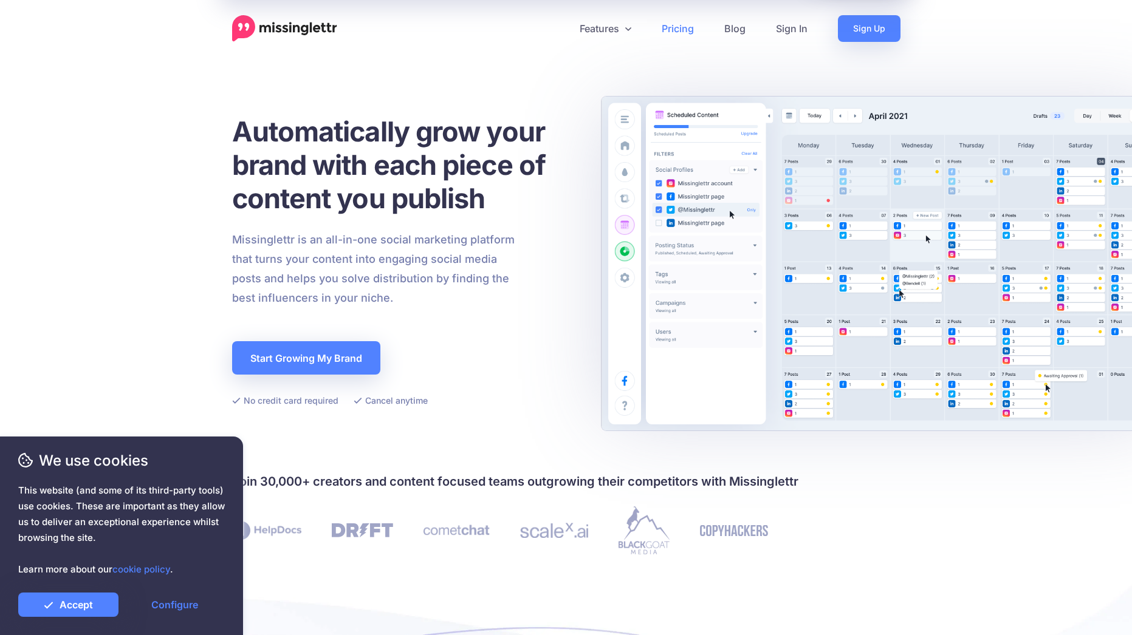
click at [672, 23] on link "Pricing" at bounding box center [677, 28] width 63 height 27
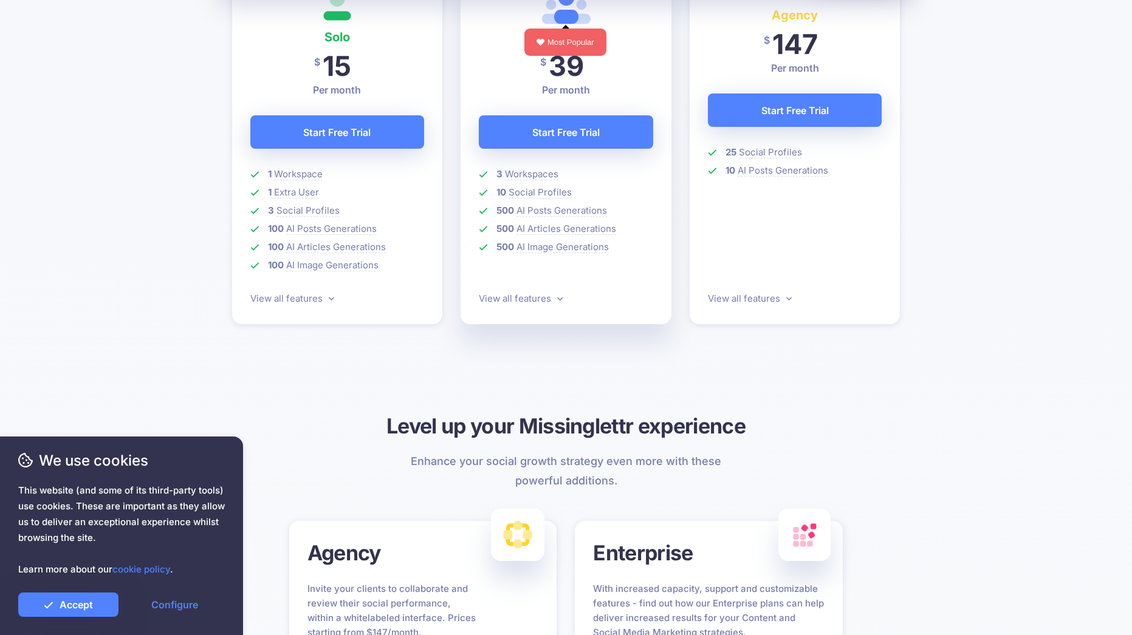
scroll to position [304, 0]
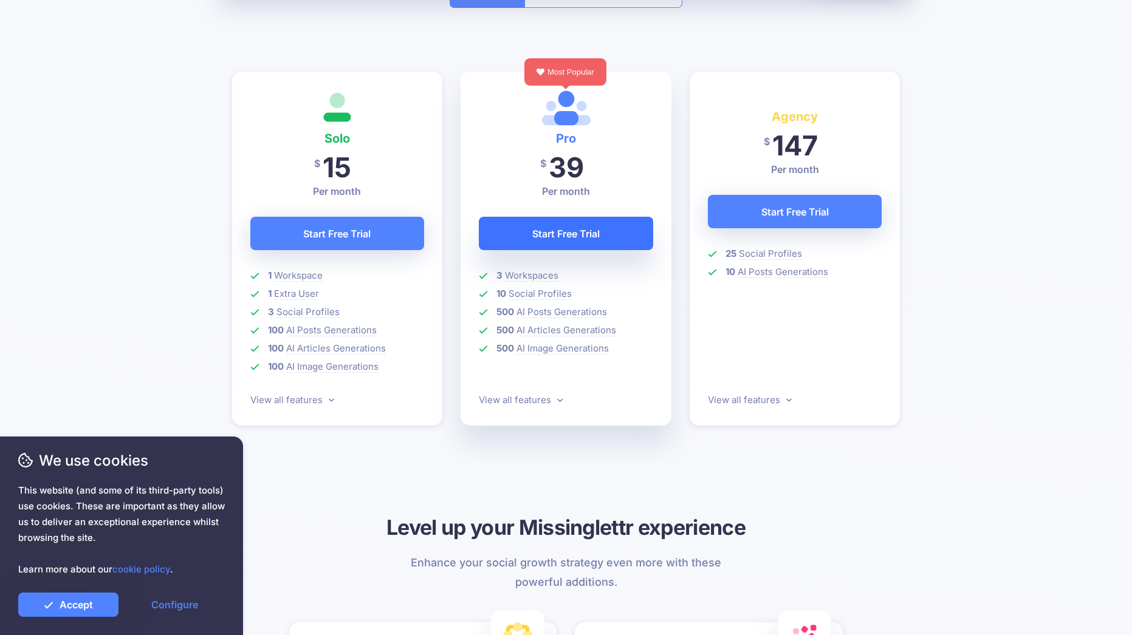
click at [623, 232] on link "Start Free Trial" at bounding box center [566, 233] width 174 height 33
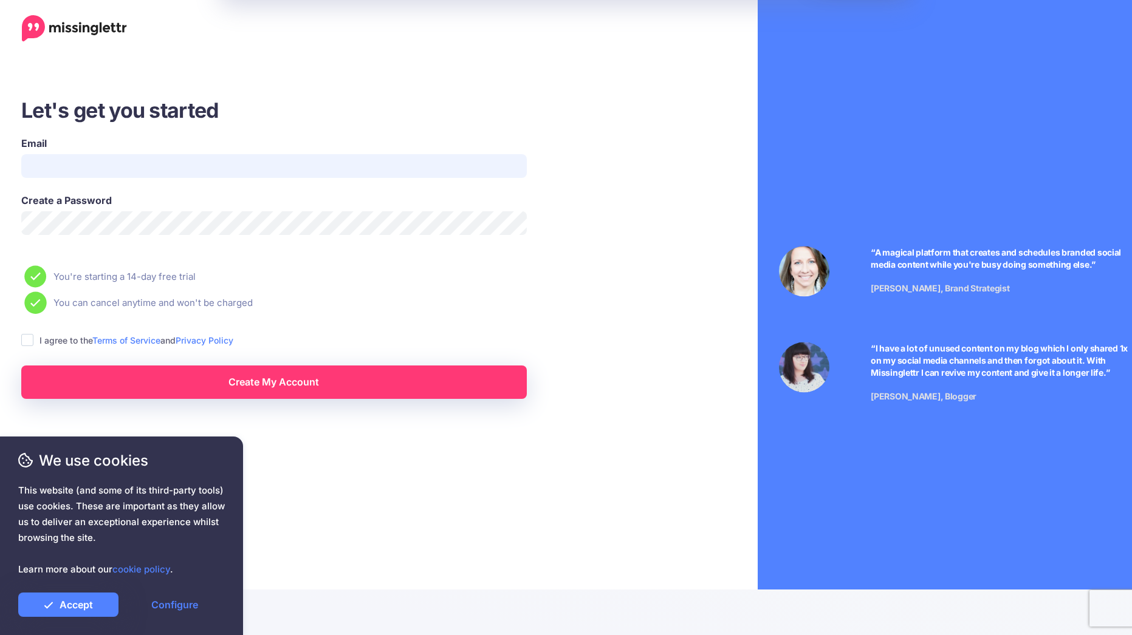
click at [217, 168] on input "Email" at bounding box center [273, 166] width 505 height 24
type input "**********"
click at [31, 341] on ins at bounding box center [27, 340] width 12 height 12
click at [295, 392] on link "Create My Account" at bounding box center [273, 382] width 505 height 33
click at [185, 602] on link "Configure" at bounding box center [175, 605] width 100 height 24
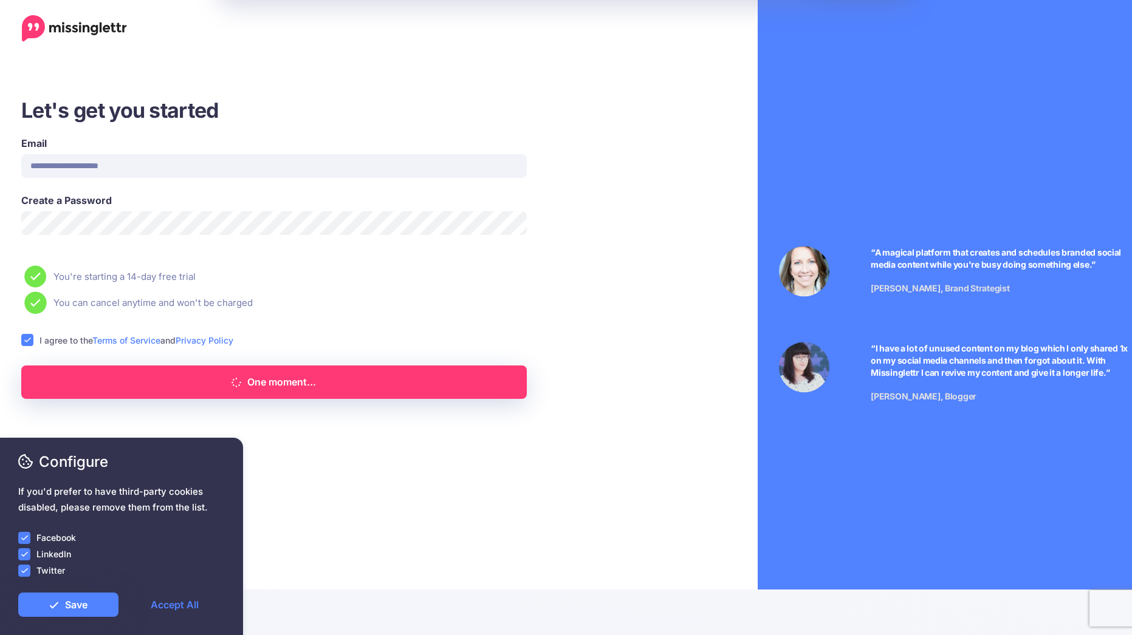
click at [29, 535] on ins at bounding box center [24, 538] width 12 height 12
click at [22, 552] on ins at bounding box center [24, 555] width 12 height 12
click at [22, 569] on ins at bounding box center [24, 571] width 12 height 12
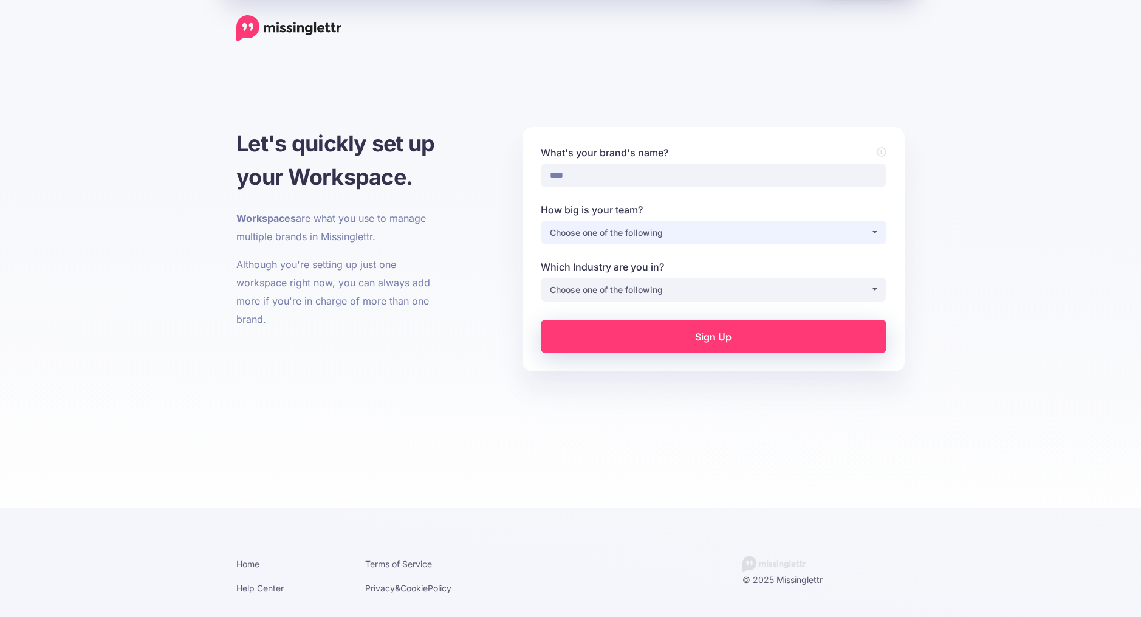
type input "****"
click at [583, 237] on div "Choose one of the following" at bounding box center [710, 232] width 321 height 15
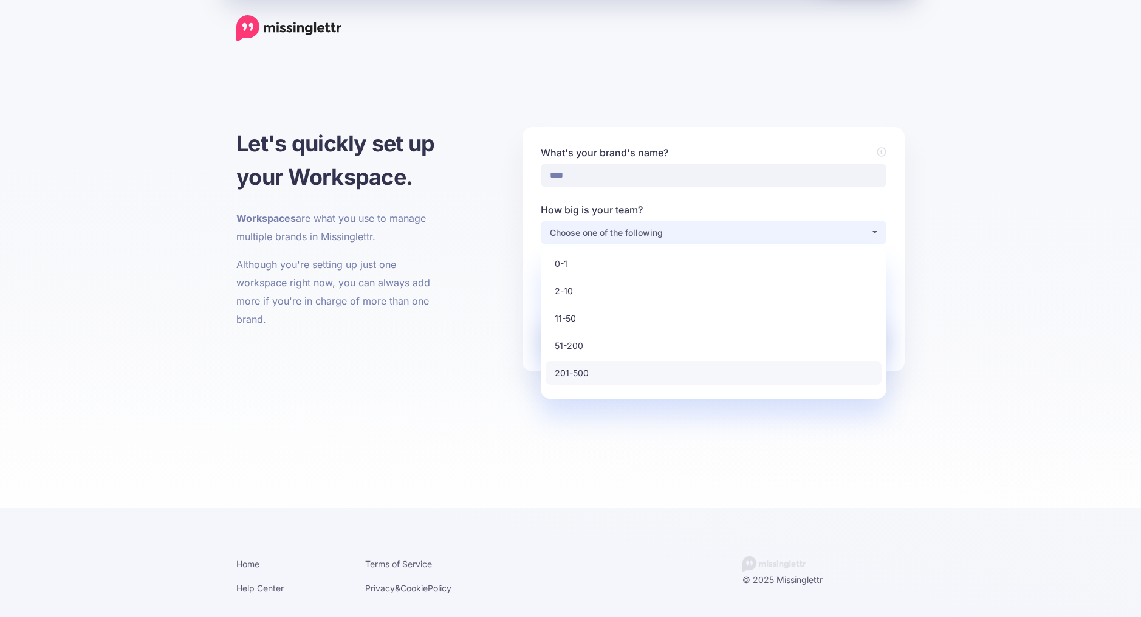
click at [598, 368] on link "201-500" at bounding box center [714, 373] width 336 height 24
select select "*"
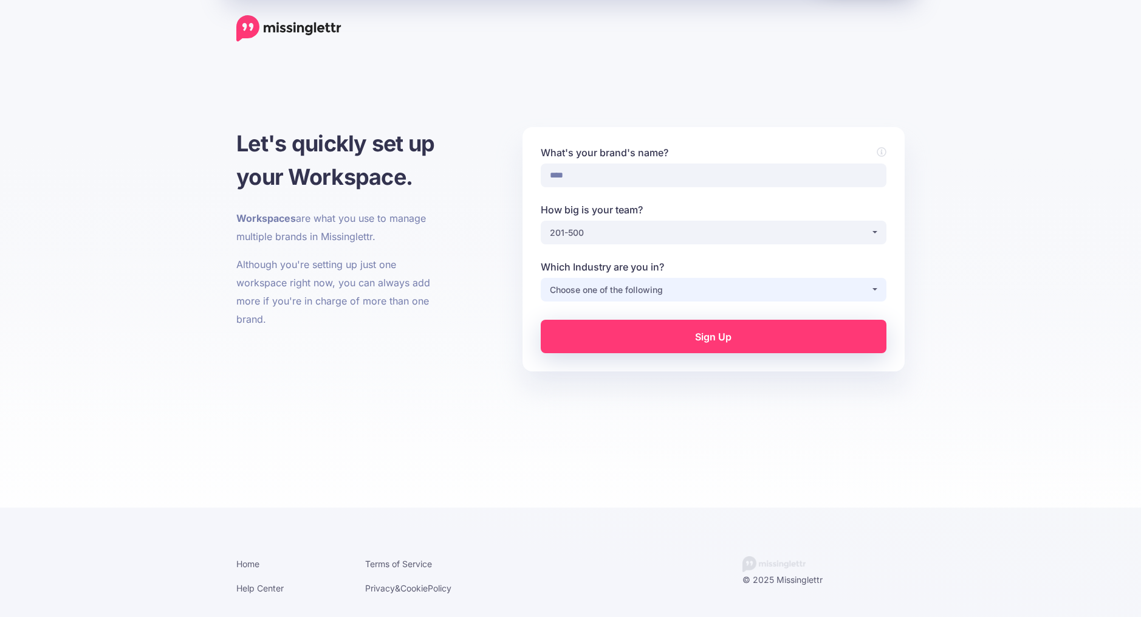
click at [634, 290] on div "Choose one of the following" at bounding box center [710, 289] width 321 height 15
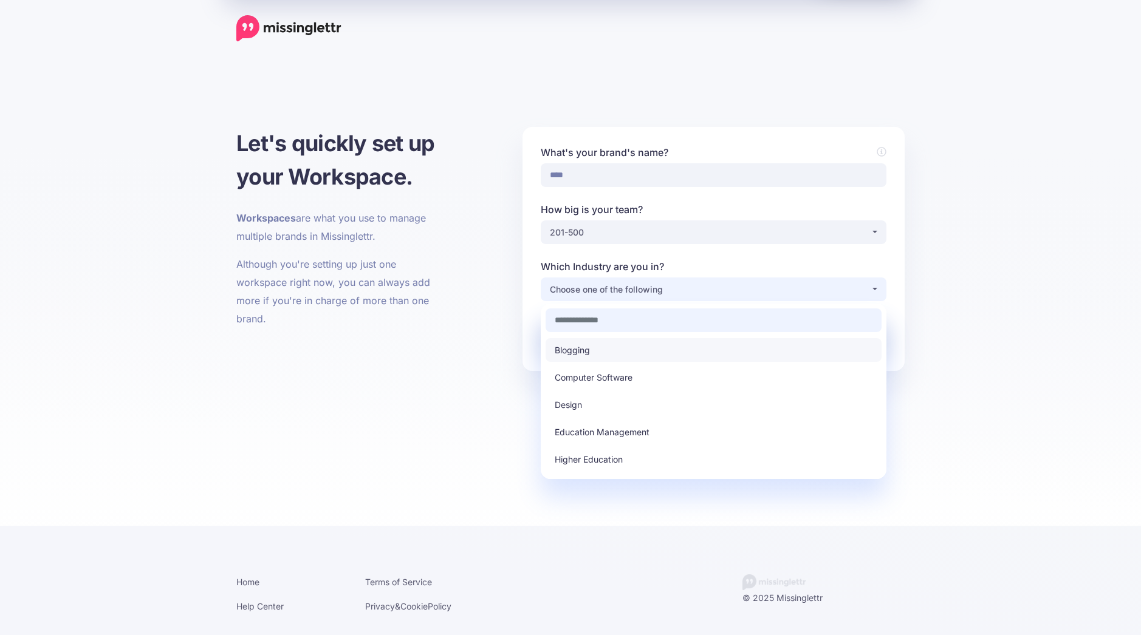
scroll to position [101, 0]
click at [656, 380] on link "Hospital & Health Care" at bounding box center [714, 386] width 336 height 24
select select "**********"
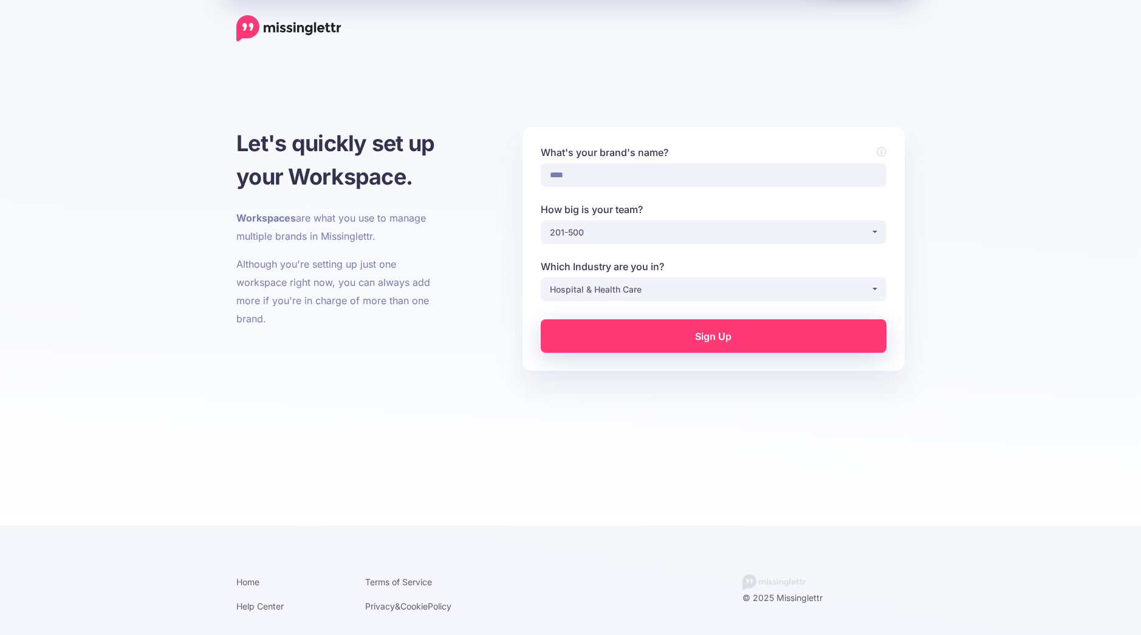
click at [688, 342] on link "Sign Up" at bounding box center [714, 336] width 346 height 33
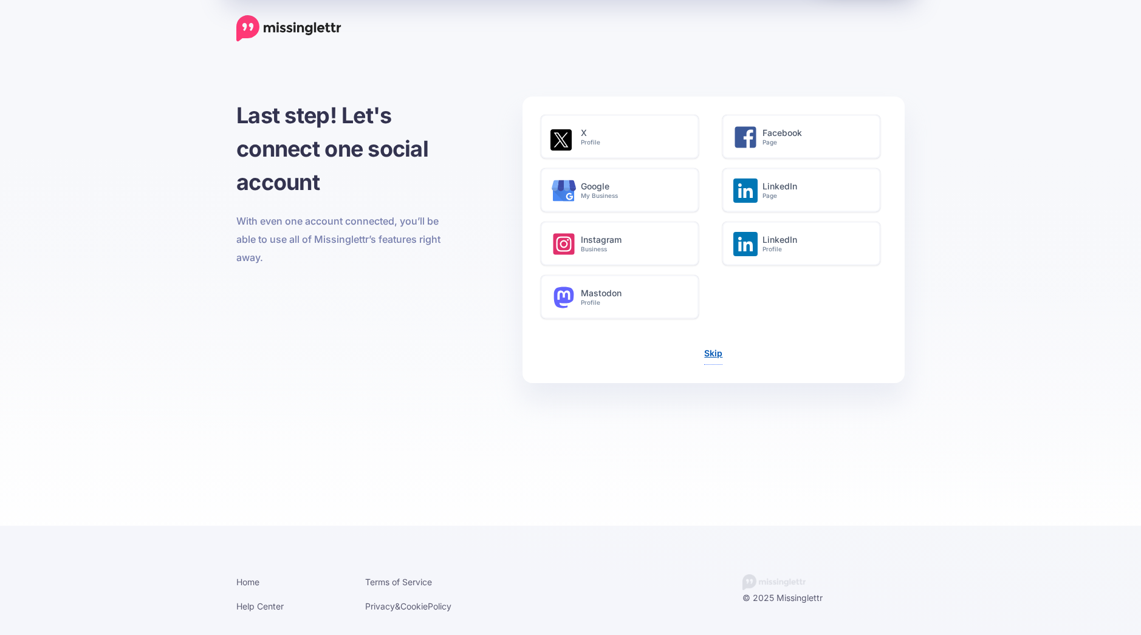
click at [716, 354] on link "Skip" at bounding box center [713, 353] width 18 height 10
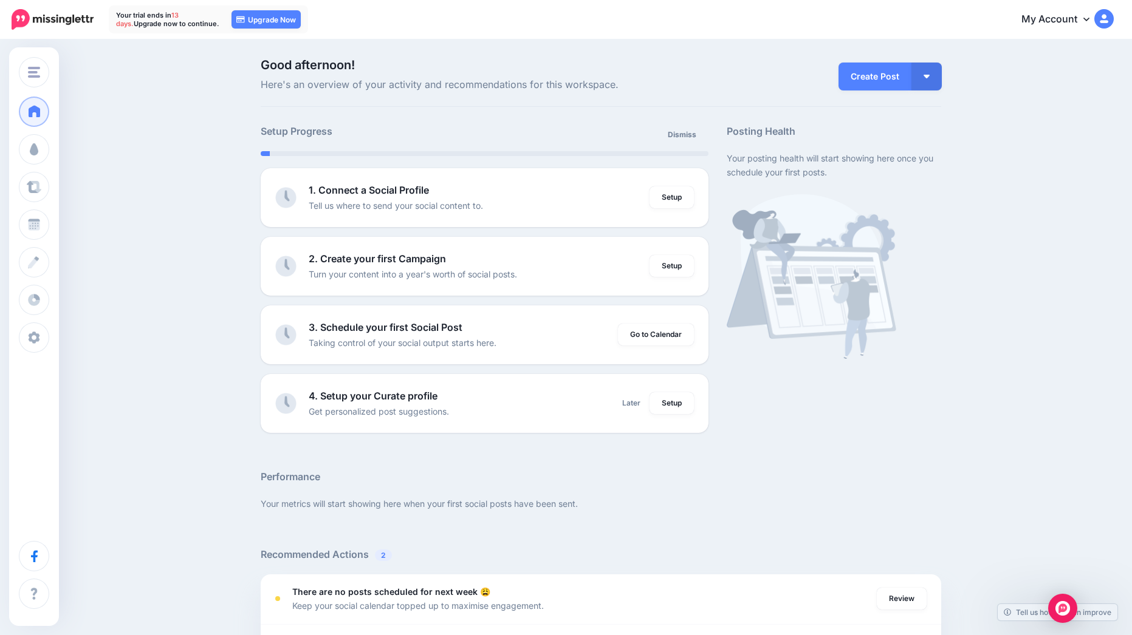
click at [1095, 26] on link "My Account" at bounding box center [1061, 20] width 104 height 30
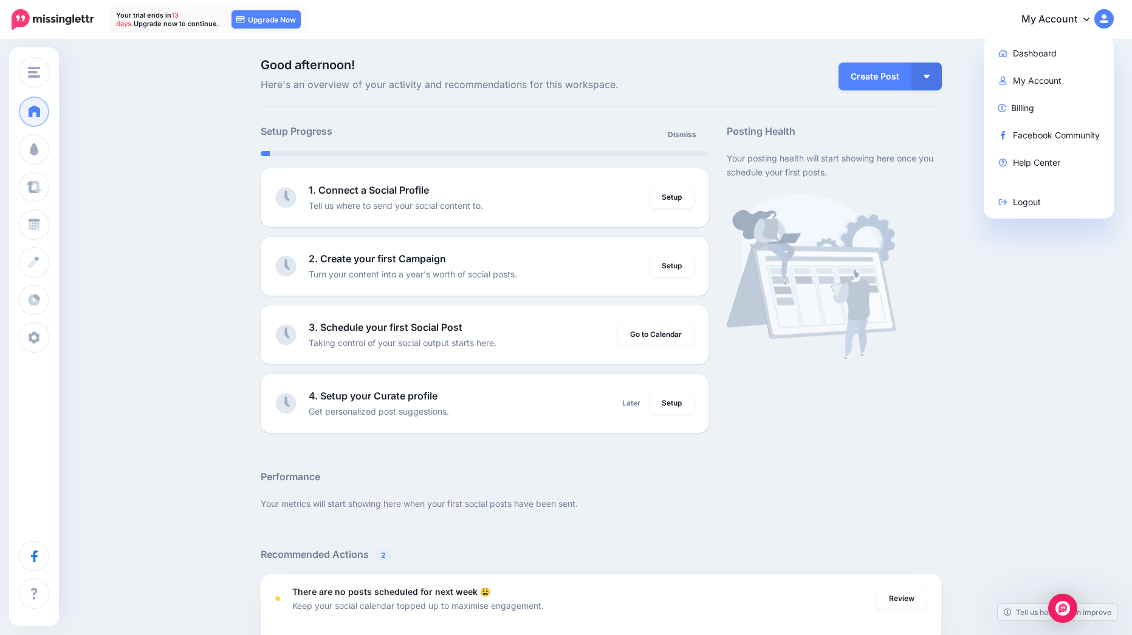
click at [1099, 18] on link "My Account" at bounding box center [1061, 20] width 104 height 30
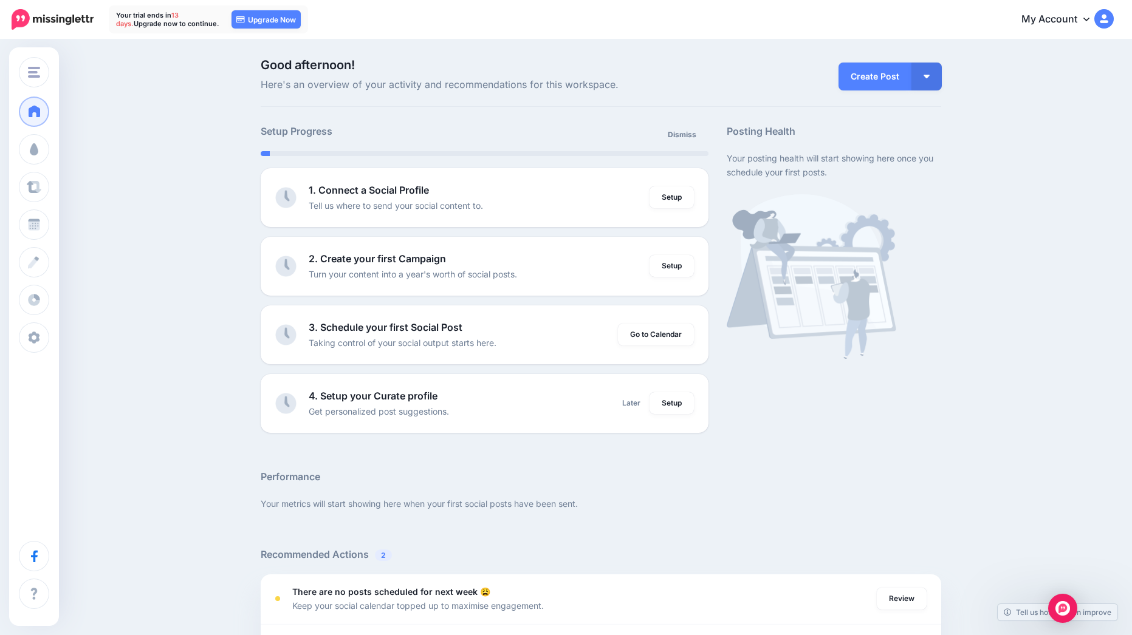
click at [1058, 122] on div "Good afternoon! Here's an overview of your activity and recommendations for thi…" at bounding box center [566, 539] width 1132 height 996
click at [673, 195] on link "Setup" at bounding box center [671, 198] width 44 height 22
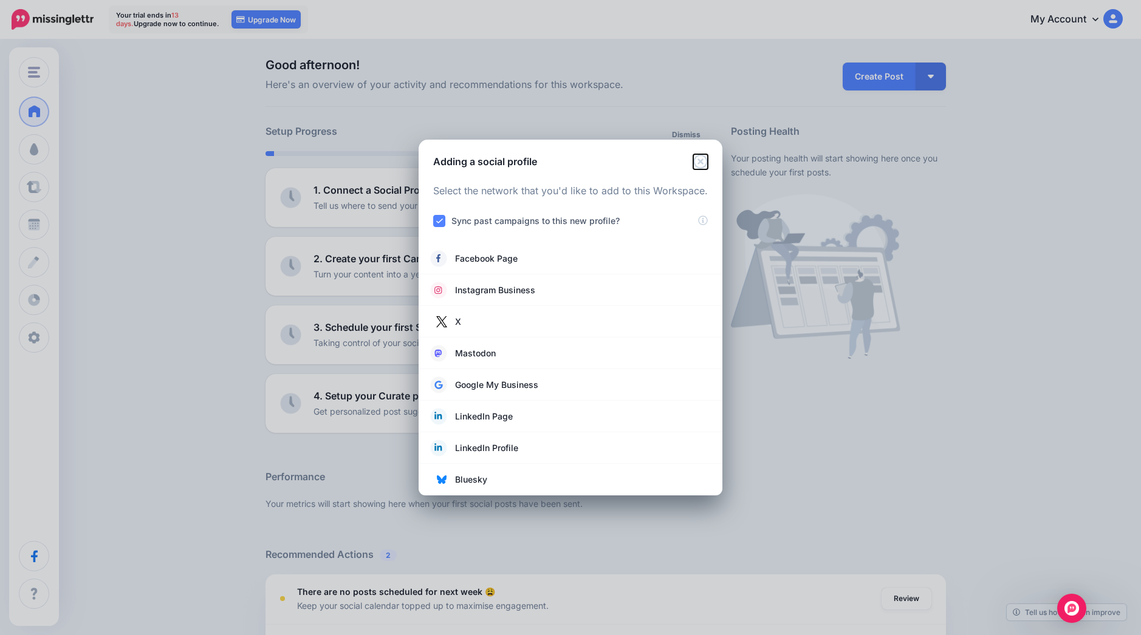
click at [703, 159] on icon "Close" at bounding box center [700, 161] width 15 height 15
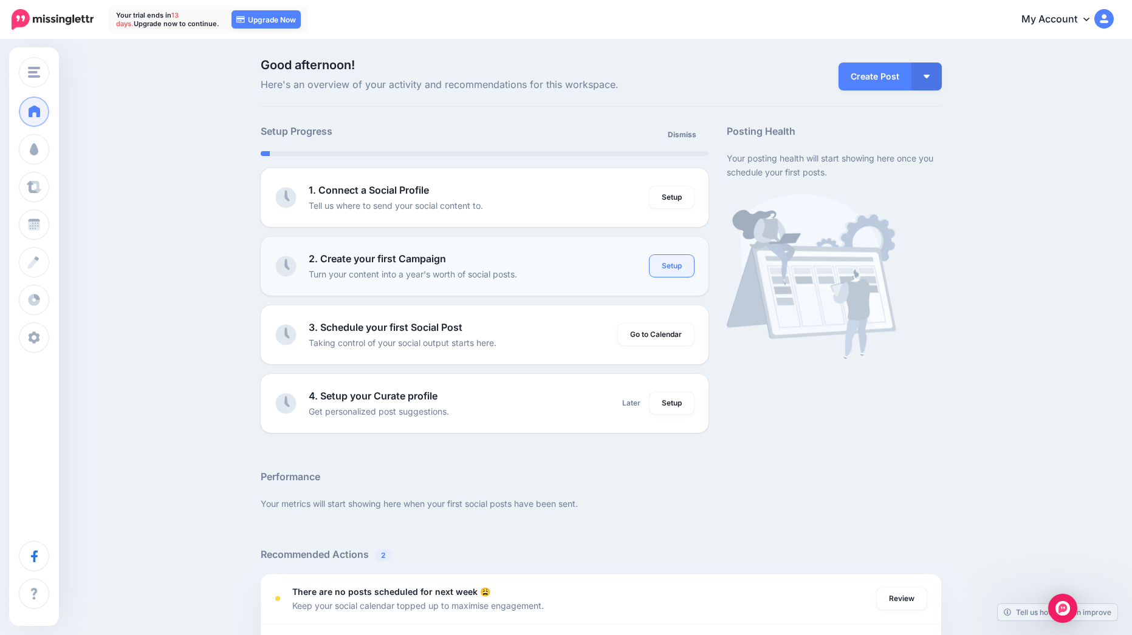
click at [670, 269] on link "Setup" at bounding box center [671, 266] width 44 height 22
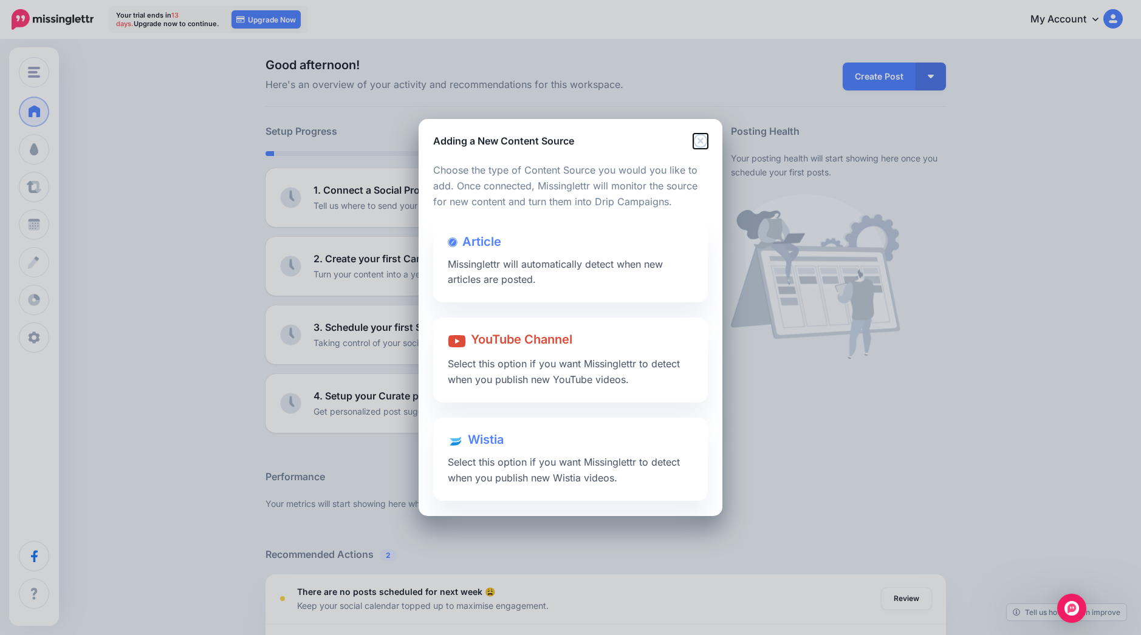
click at [706, 143] on icon "Close" at bounding box center [700, 141] width 14 height 14
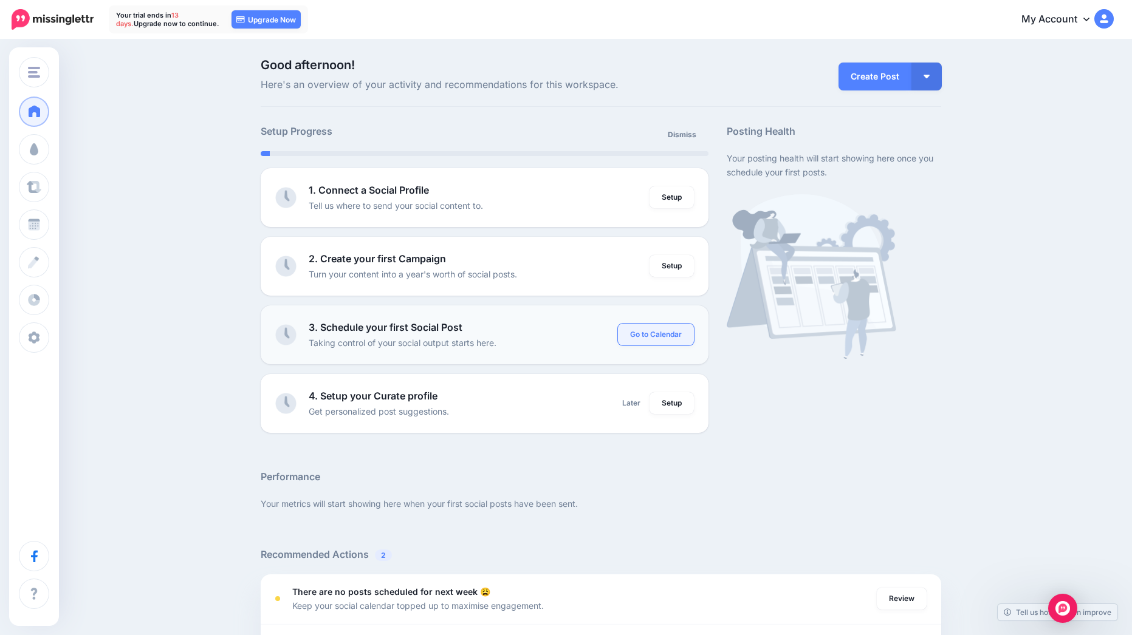
click at [665, 338] on link "Go to Calendar" at bounding box center [656, 335] width 76 height 22
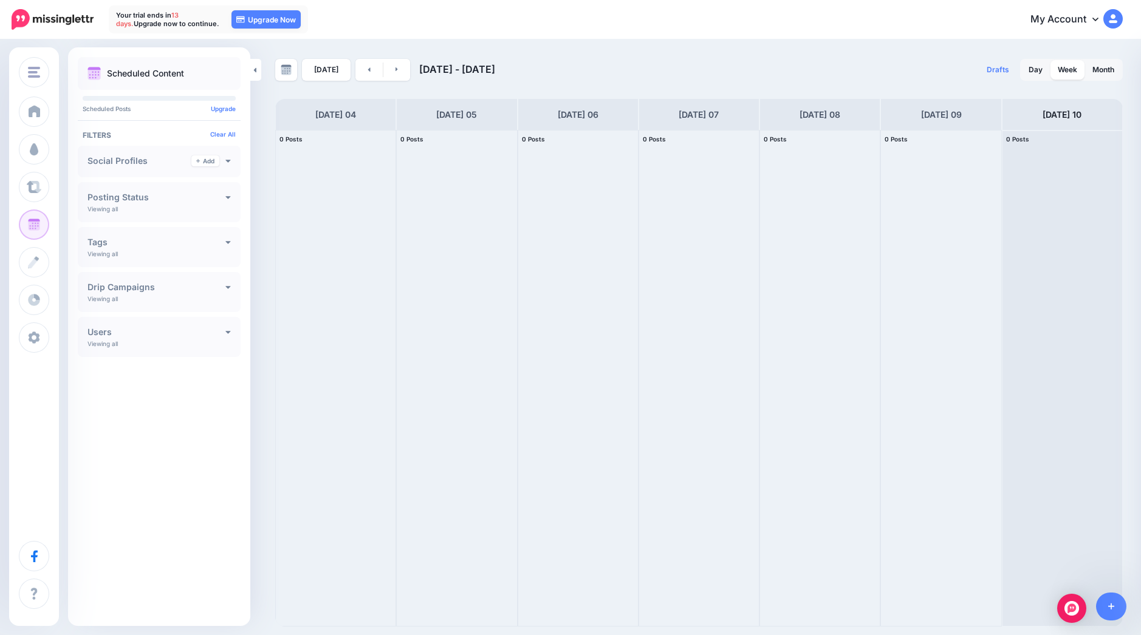
click at [723, 72] on div "Drafts 0 Day Week Month" at bounding box center [911, 70] width 424 height 22
click at [55, 22] on img at bounding box center [53, 19] width 82 height 21
